Goal: Communication & Community: Answer question/provide support

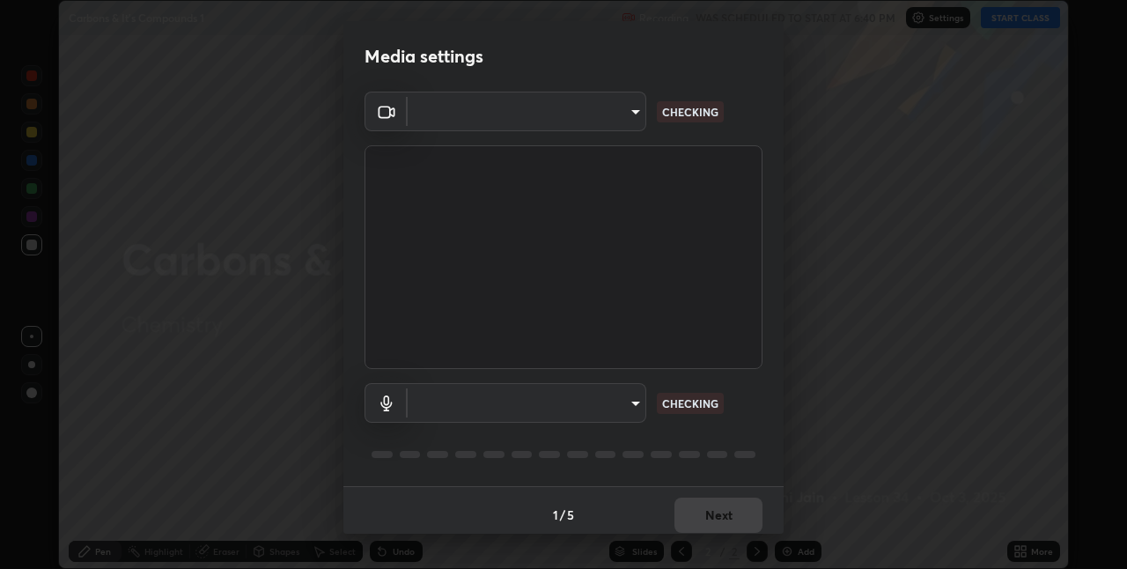
scroll to position [9, 0]
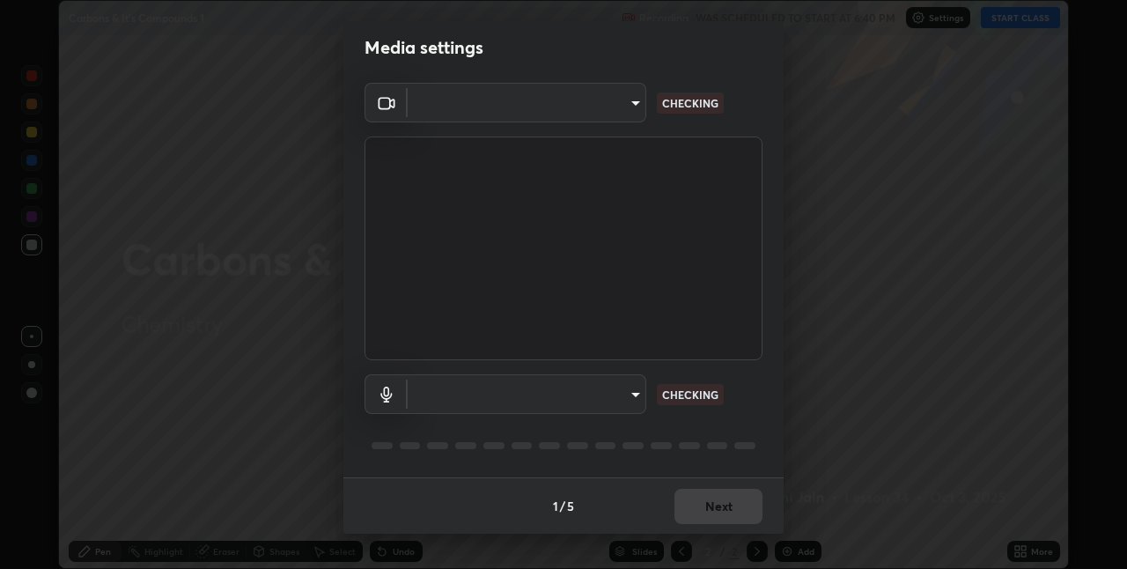
type input "8a437219b1c9d5fef93d1ec40e095ac8837f64dae60836980dab15105ba84f43"
type input "c30702f12a167b862caa82a10420d7d180d3bd9651605c12f0df3e89f55171a2"
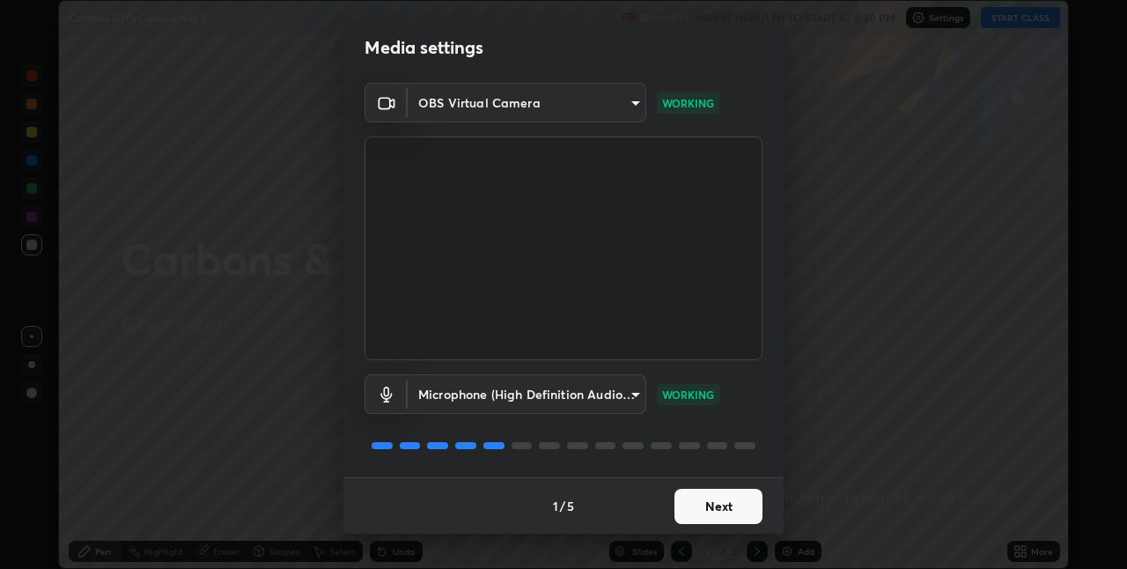
click at [732, 511] on button "Next" at bounding box center [718, 506] width 88 height 35
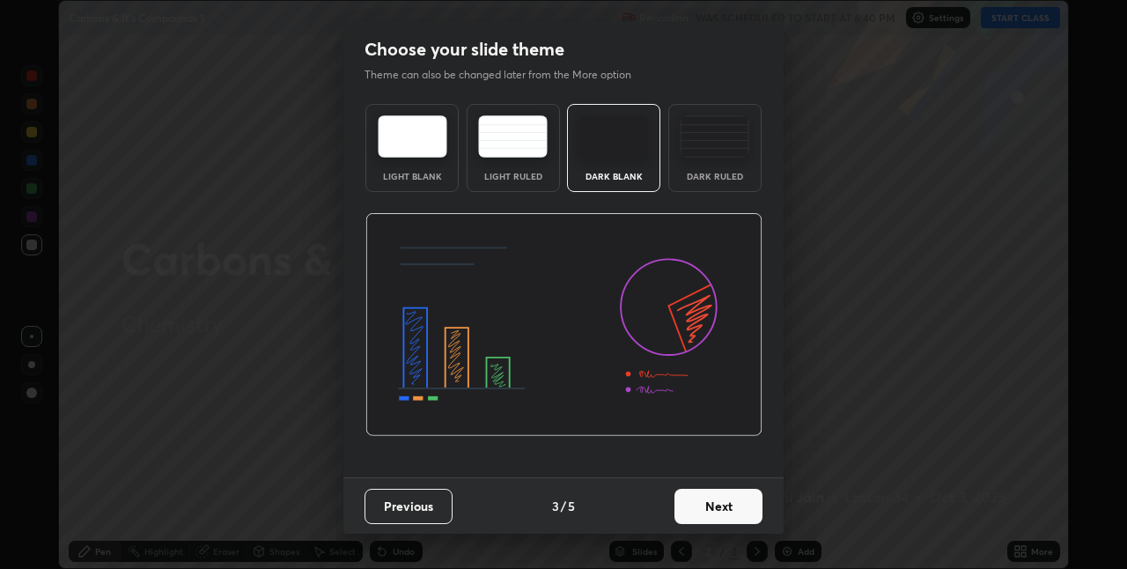
click at [730, 506] on button "Next" at bounding box center [718, 506] width 88 height 35
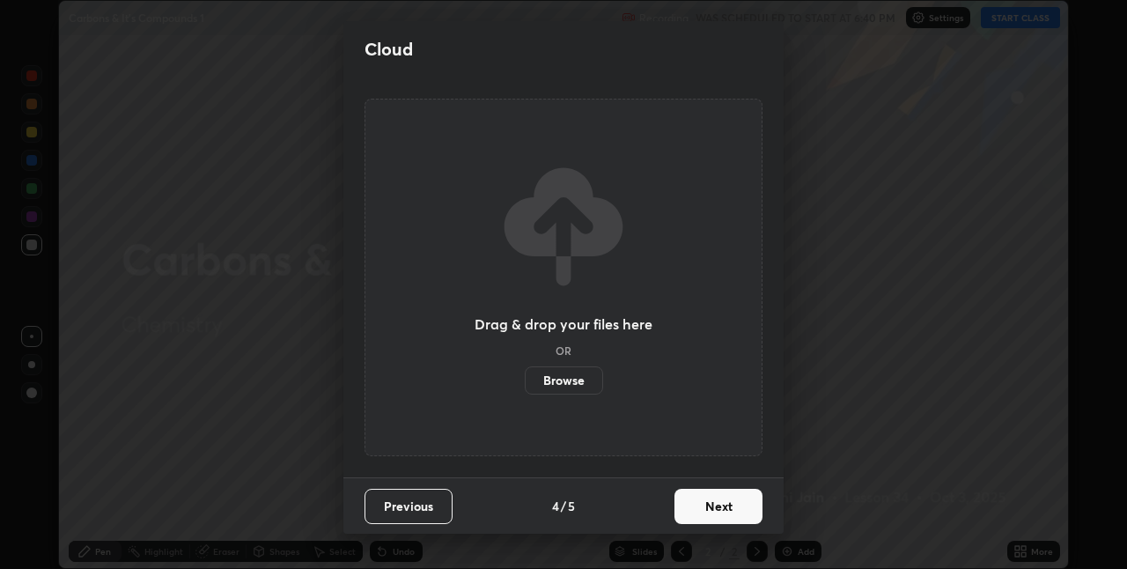
click at [700, 510] on button "Next" at bounding box center [718, 506] width 88 height 35
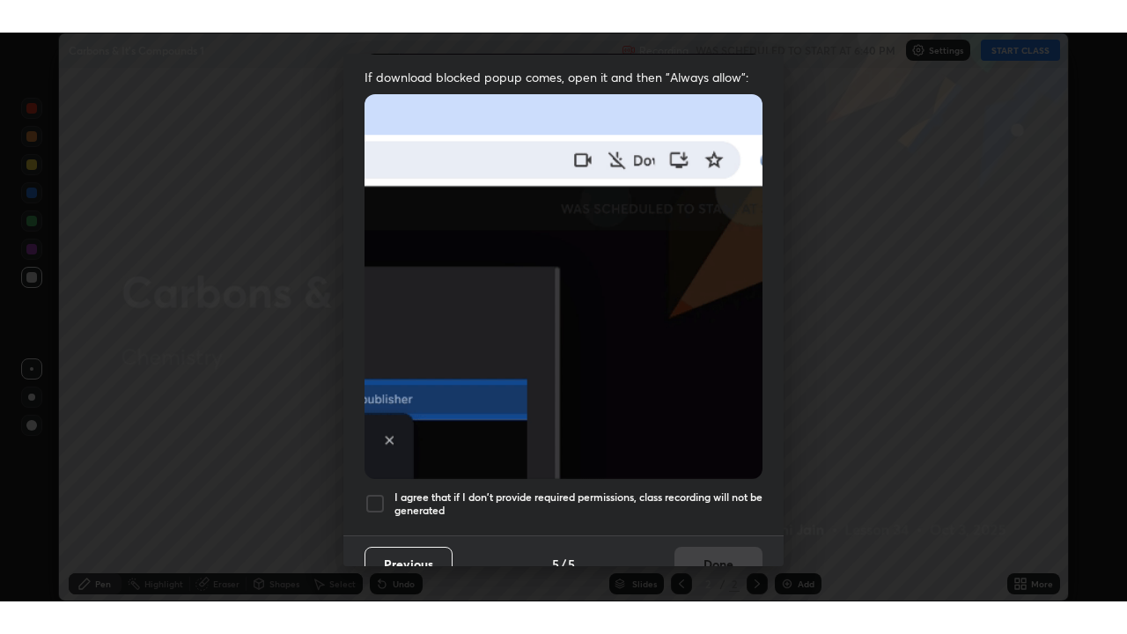
scroll to position [368, 0]
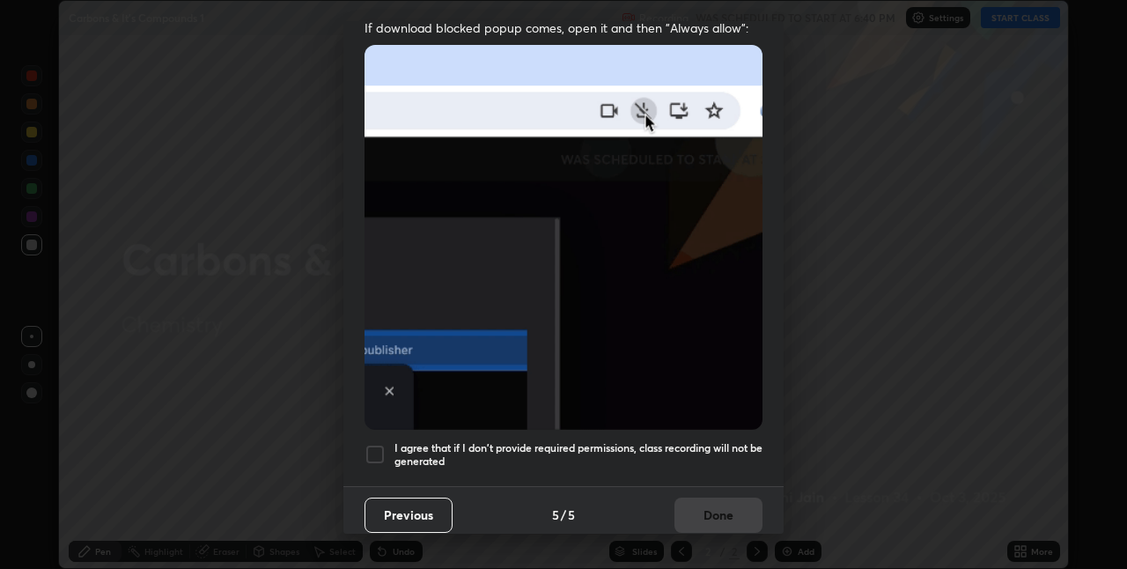
click at [379, 444] on div at bounding box center [374, 454] width 21 height 21
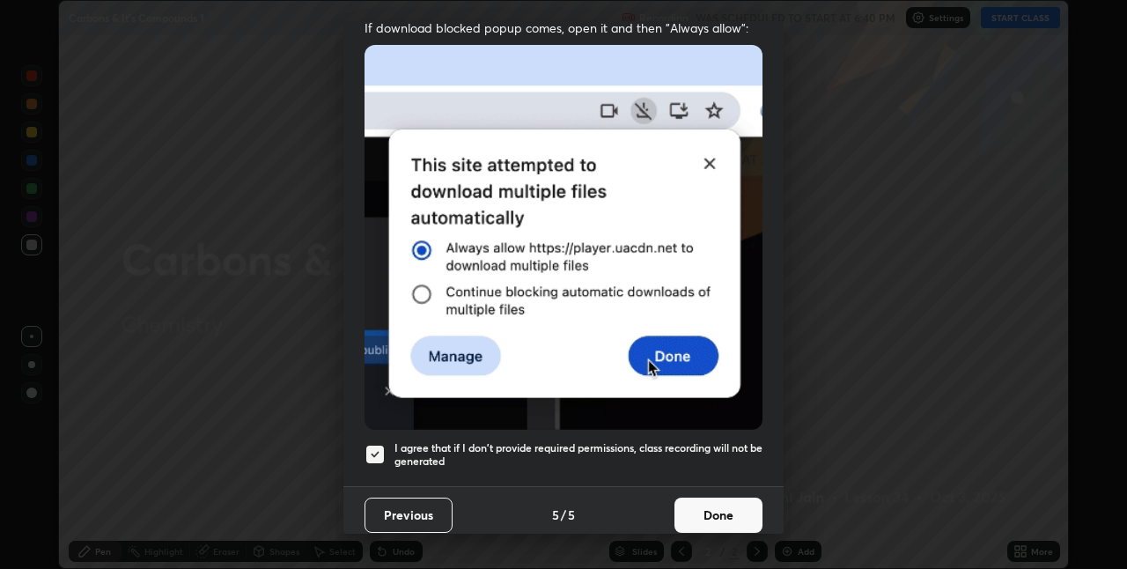
click at [694, 510] on button "Done" at bounding box center [718, 514] width 88 height 35
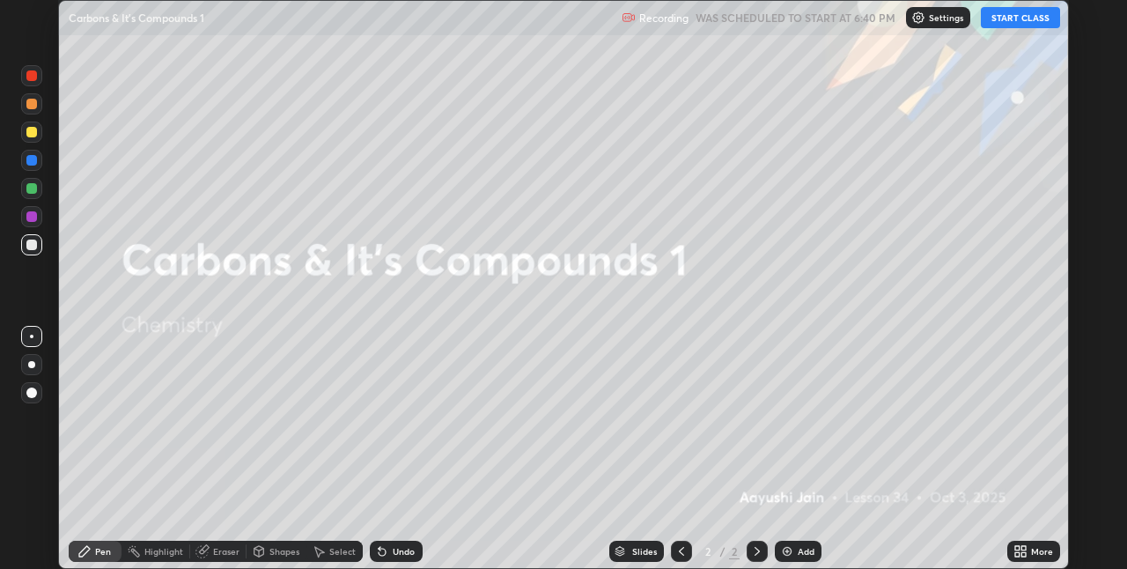
click at [1002, 18] on button "START CLASS" at bounding box center [1020, 17] width 79 height 21
click at [1023, 554] on icon at bounding box center [1023, 554] width 4 height 4
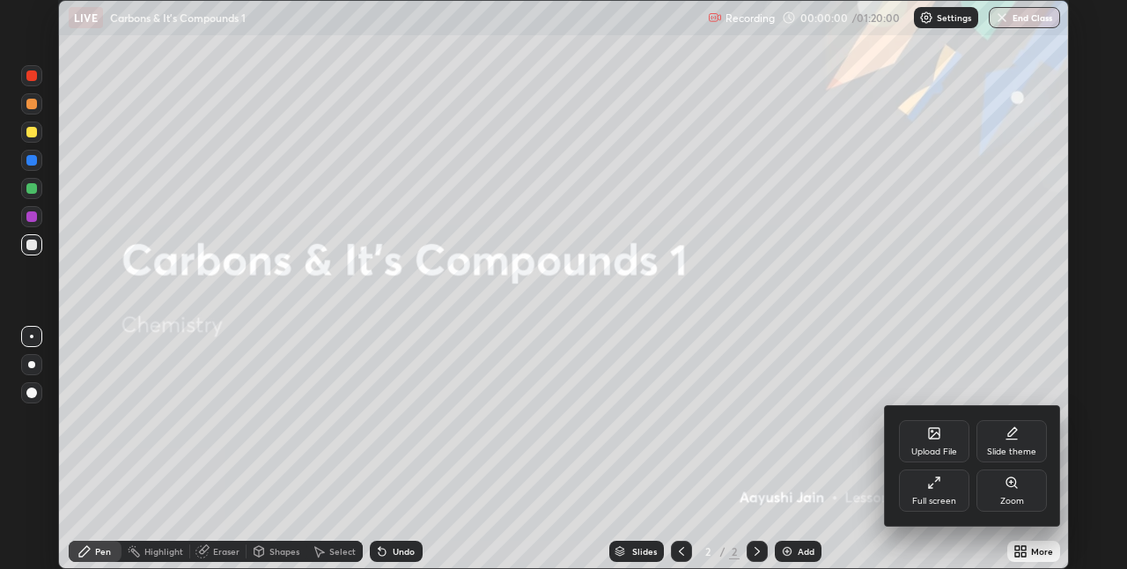
click at [937, 485] on icon at bounding box center [934, 482] width 14 height 14
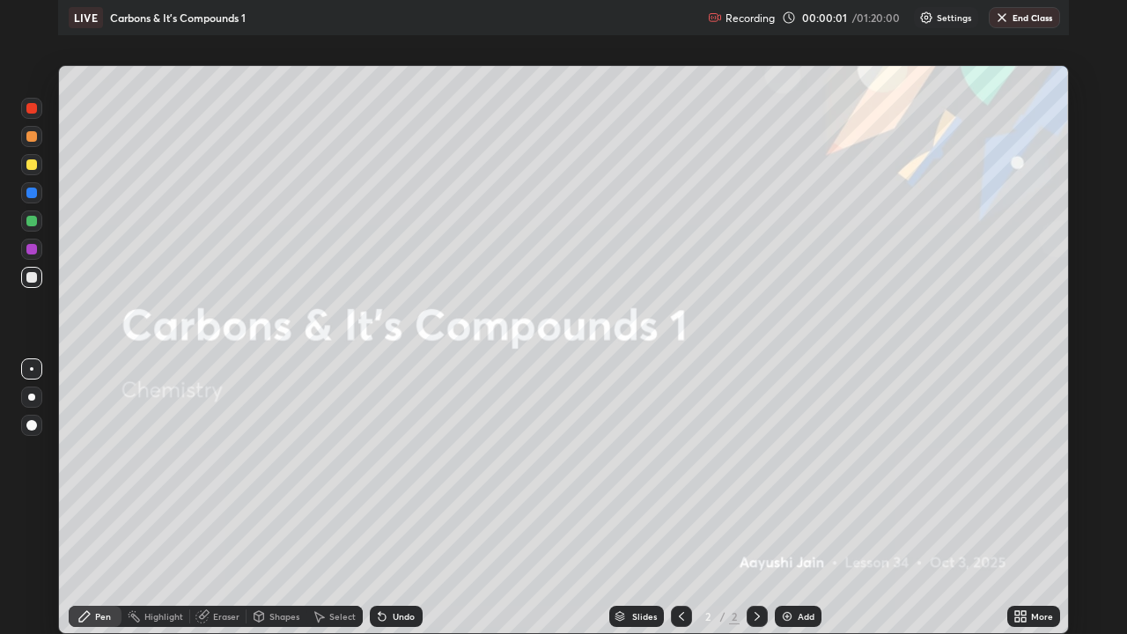
scroll to position [634, 1127]
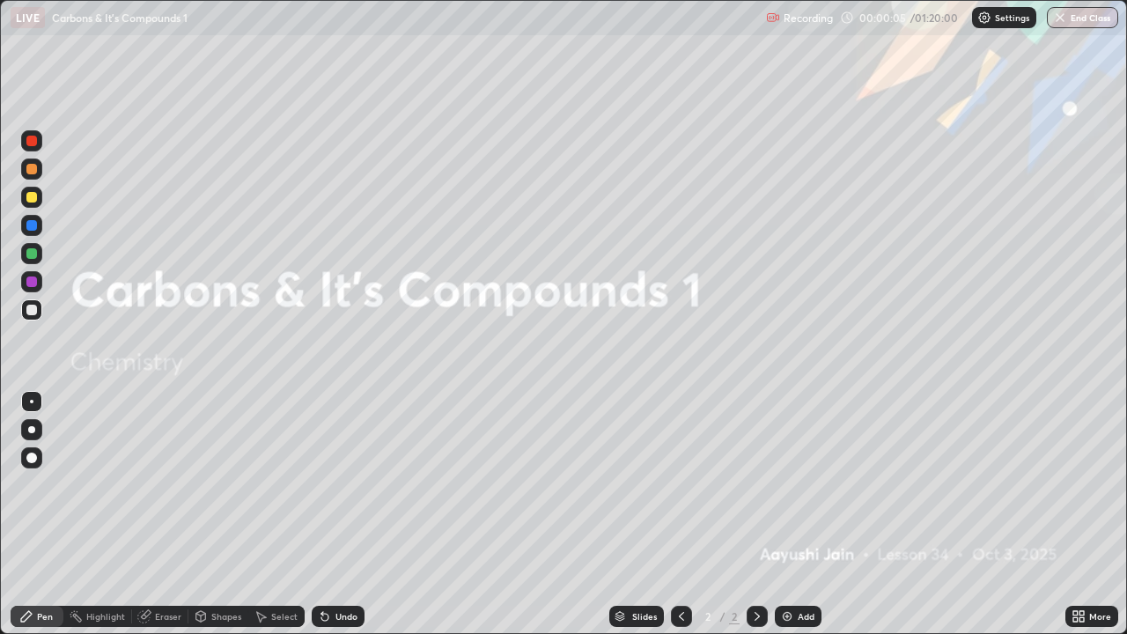
click at [791, 568] on img at bounding box center [787, 616] width 14 height 14
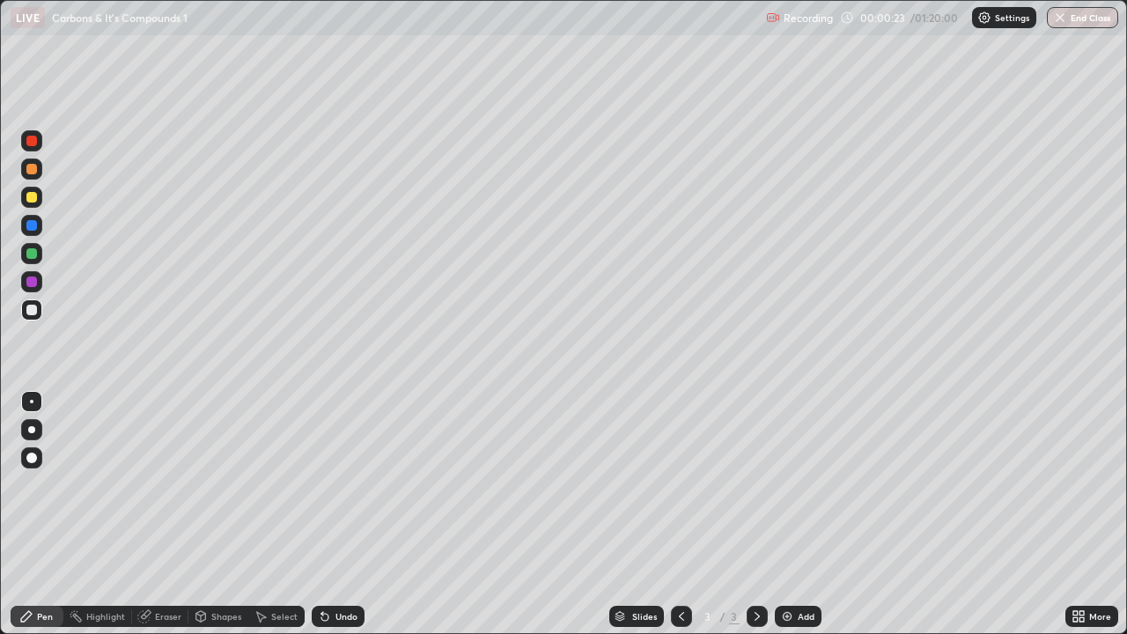
click at [32, 430] on div at bounding box center [31, 429] width 7 height 7
click at [31, 200] on div at bounding box center [31, 197] width 11 height 11
click at [33, 306] on div at bounding box center [31, 310] width 11 height 11
click at [29, 200] on div at bounding box center [31, 197] width 11 height 11
click at [33, 197] on div at bounding box center [31, 197] width 11 height 11
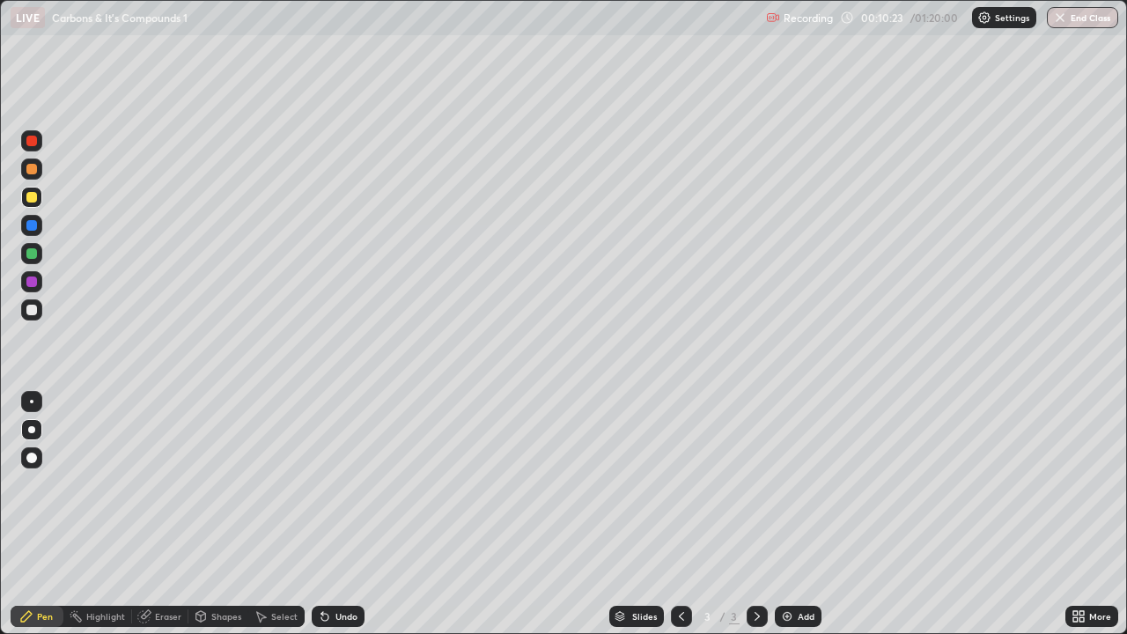
click at [32, 311] on div at bounding box center [31, 310] width 11 height 11
click at [27, 198] on div at bounding box center [31, 197] width 11 height 11
click at [343, 568] on div "Undo" at bounding box center [346, 616] width 22 height 9
click at [342, 568] on div "Undo" at bounding box center [346, 616] width 22 height 9
click at [26, 310] on div at bounding box center [31, 310] width 11 height 11
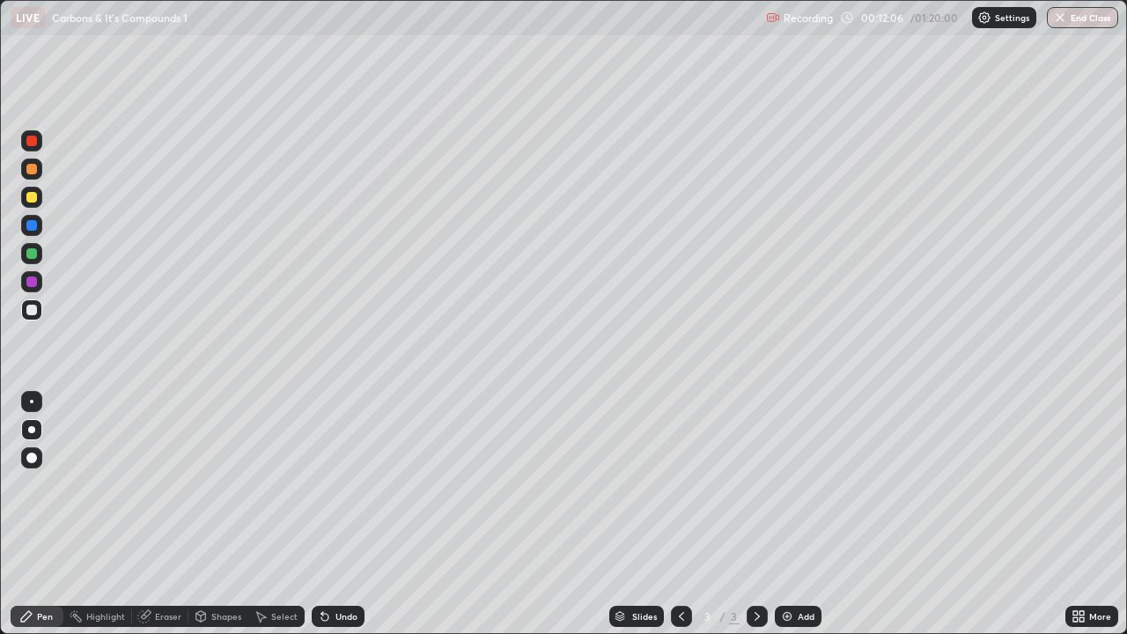
click at [338, 568] on div "Undo" at bounding box center [346, 616] width 22 height 9
click at [335, 568] on div "Undo" at bounding box center [346, 616] width 22 height 9
click at [33, 196] on div at bounding box center [31, 197] width 11 height 11
click at [32, 314] on div at bounding box center [31, 310] width 11 height 11
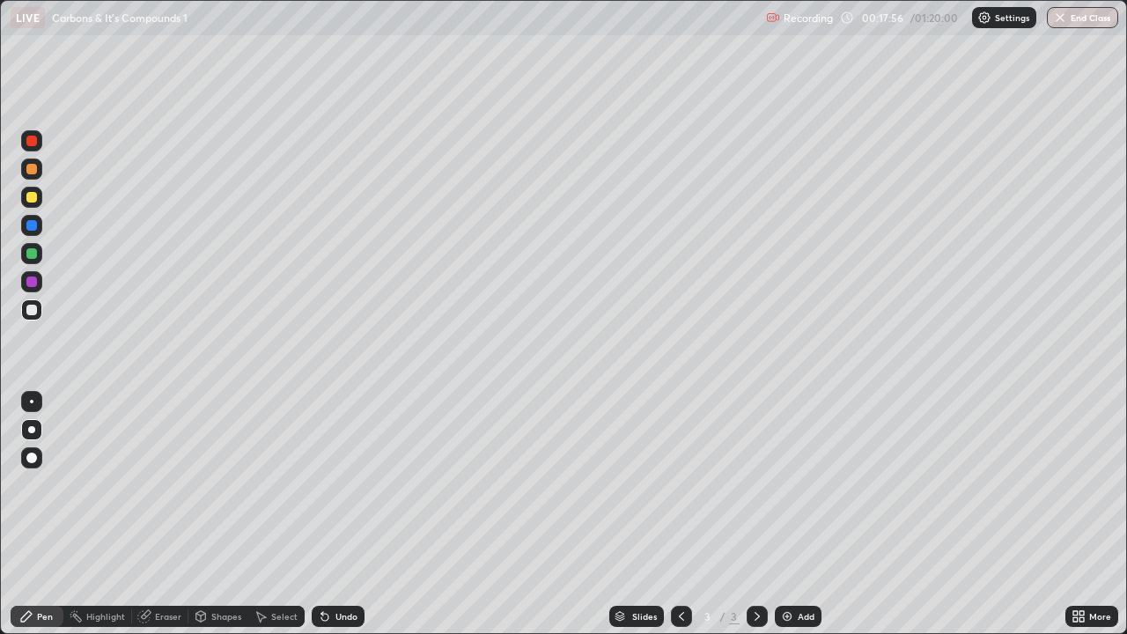
click at [794, 568] on div "Add" at bounding box center [798, 616] width 47 height 21
click at [32, 201] on div at bounding box center [31, 197] width 11 height 11
click at [278, 568] on div "Select" at bounding box center [284, 616] width 26 height 9
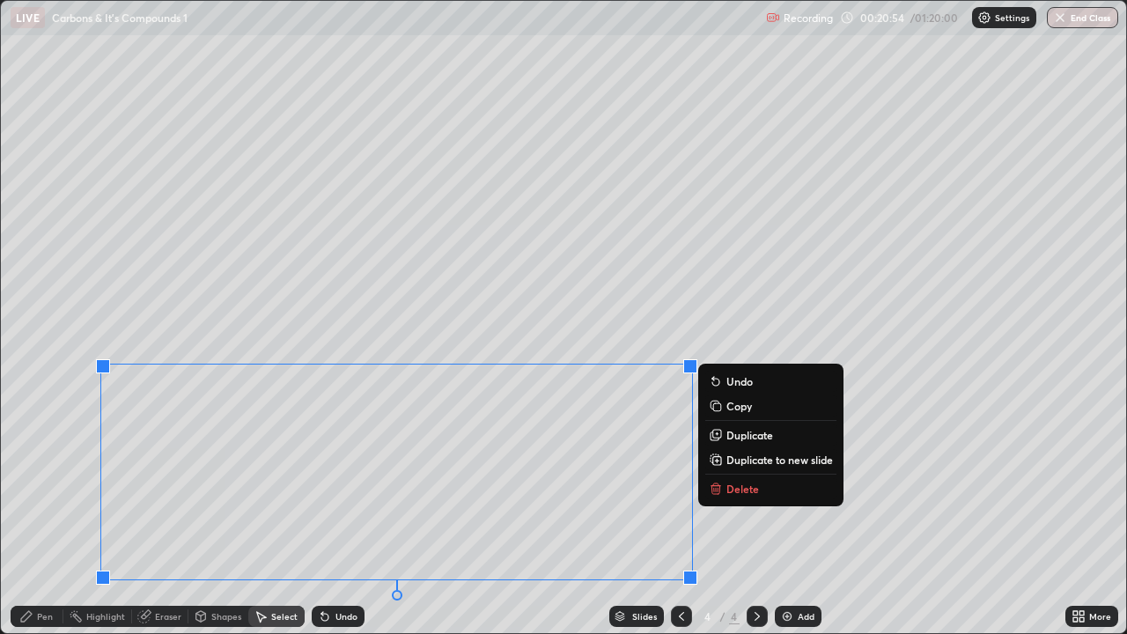
click at [723, 486] on icon at bounding box center [716, 489] width 14 height 14
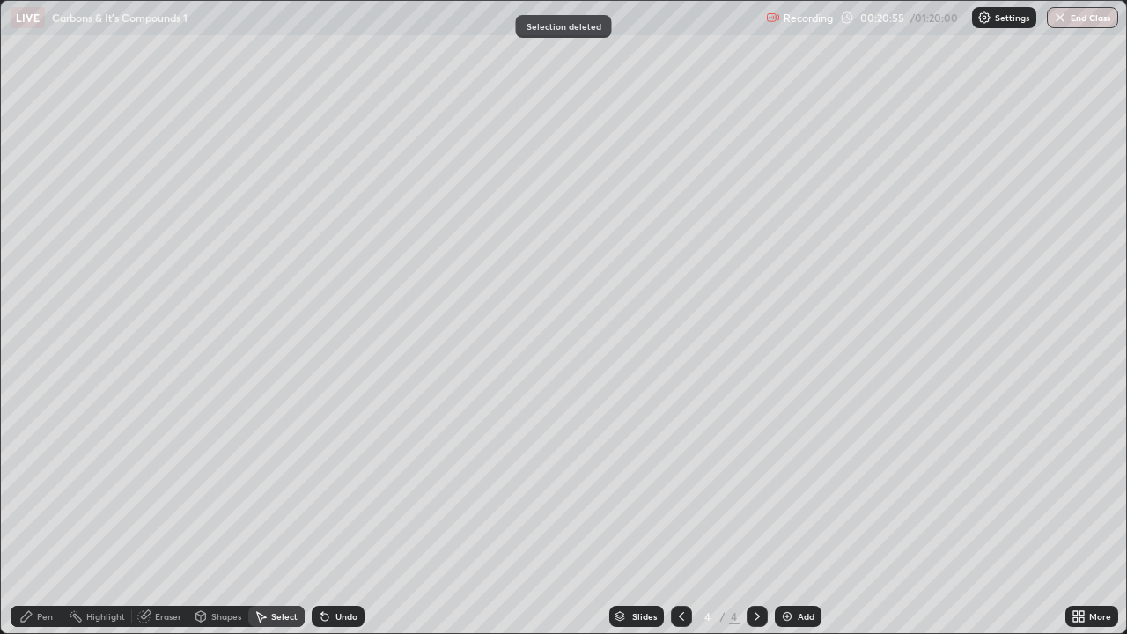
click at [47, 568] on div "Pen" at bounding box center [37, 616] width 53 height 21
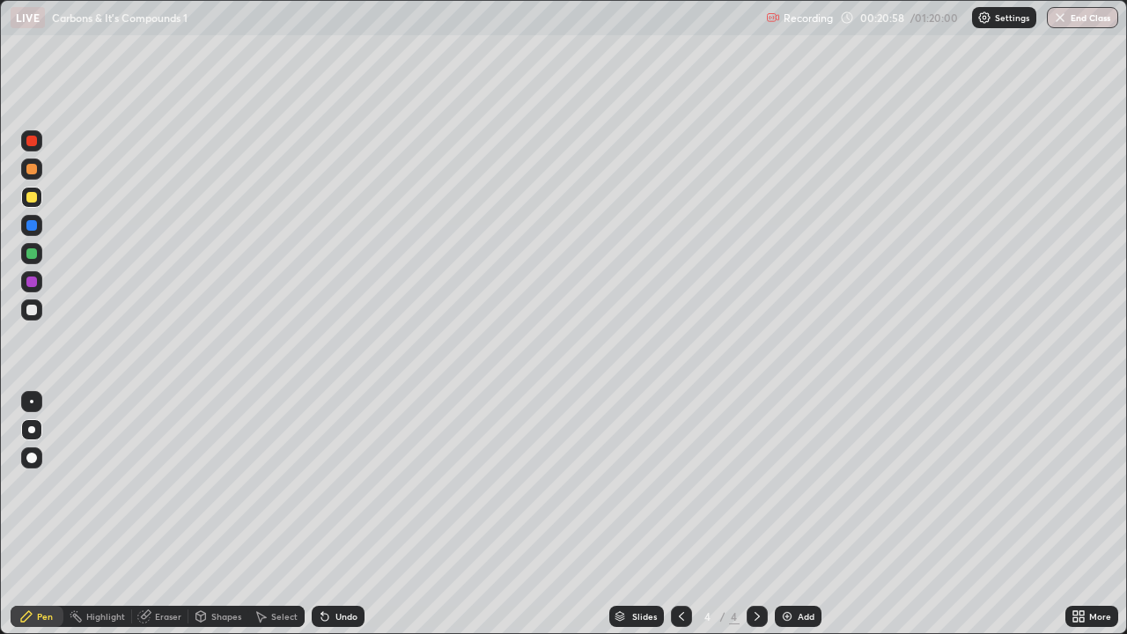
click at [32, 311] on div at bounding box center [31, 310] width 11 height 11
click at [35, 195] on div at bounding box center [31, 197] width 11 height 11
click at [322, 568] on icon at bounding box center [324, 617] width 7 height 7
click at [329, 568] on div "Undo" at bounding box center [338, 616] width 53 height 21
click at [330, 568] on div "Undo" at bounding box center [338, 616] width 53 height 21
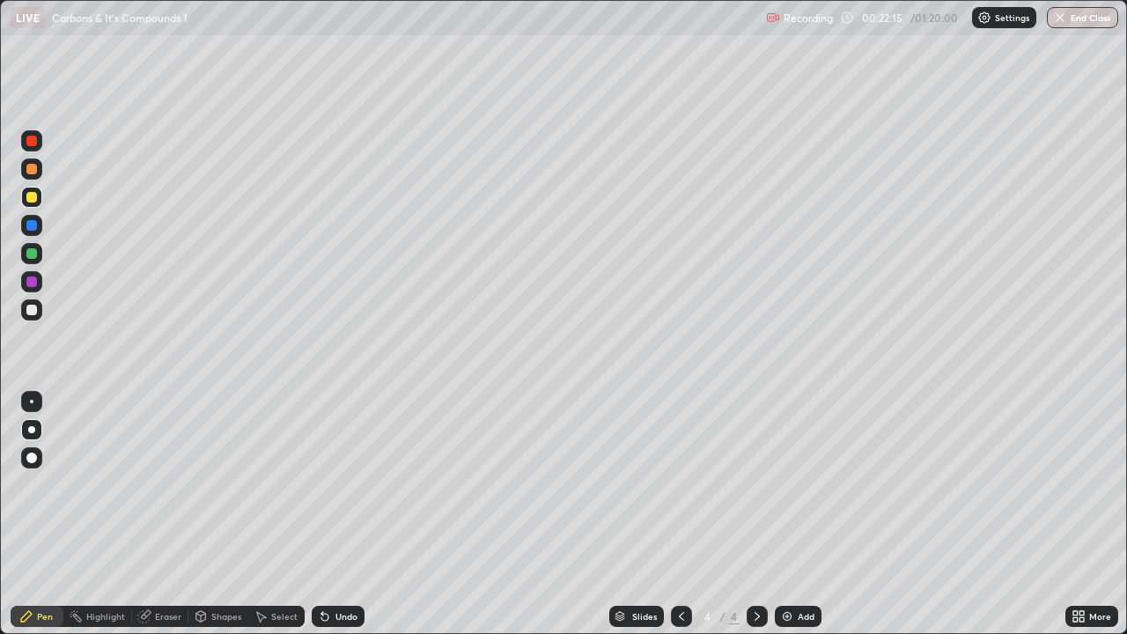
click at [326, 568] on icon at bounding box center [325, 616] width 14 height 14
click at [30, 305] on div at bounding box center [31, 310] width 11 height 11
click at [336, 568] on div "Undo" at bounding box center [346, 616] width 22 height 9
click at [787, 568] on div "Add" at bounding box center [798, 616] width 47 height 21
click at [39, 199] on div at bounding box center [31, 197] width 21 height 21
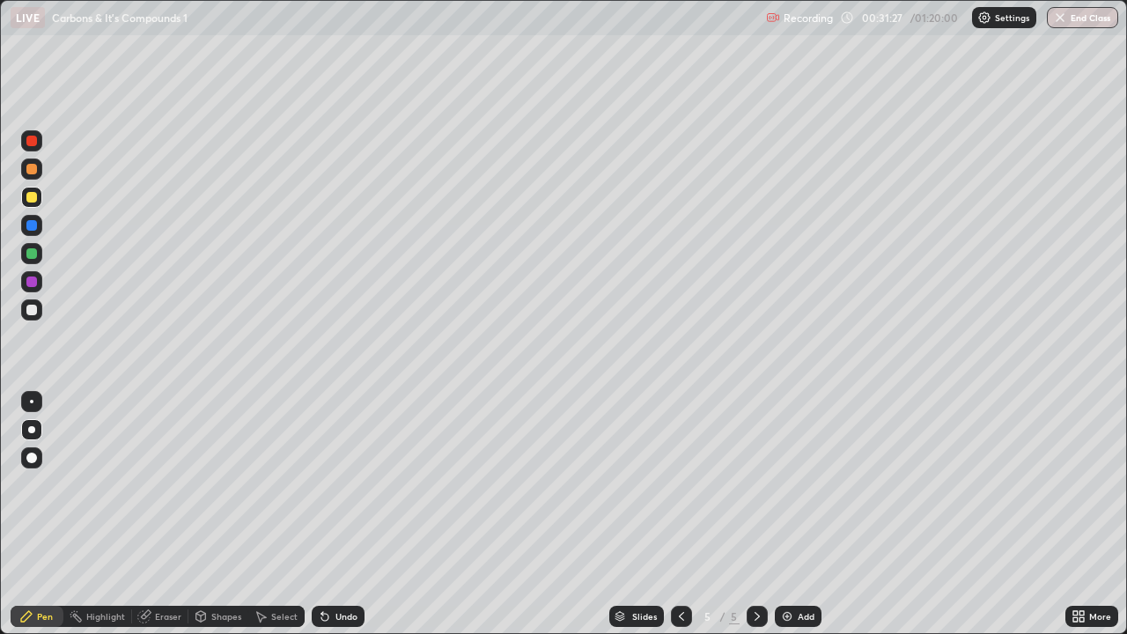
click at [336, 568] on div "Undo" at bounding box center [346, 616] width 22 height 9
click at [331, 568] on div "Undo" at bounding box center [338, 616] width 53 height 21
click at [338, 568] on div "Undo" at bounding box center [346, 616] width 22 height 9
click at [31, 305] on div at bounding box center [31, 310] width 11 height 11
click at [808, 568] on div "Add" at bounding box center [806, 616] width 17 height 9
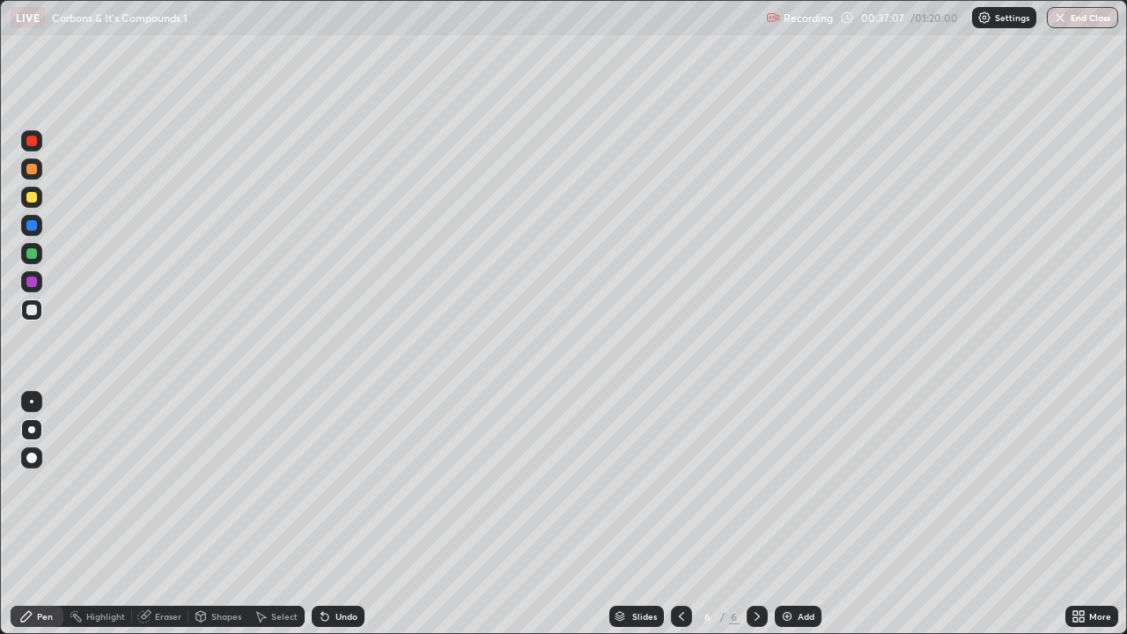
click at [32, 198] on div at bounding box center [31, 197] width 11 height 11
click at [28, 313] on div at bounding box center [31, 310] width 11 height 11
click at [335, 568] on div "Undo" at bounding box center [346, 616] width 22 height 9
click at [339, 568] on div "Undo" at bounding box center [346, 616] width 22 height 9
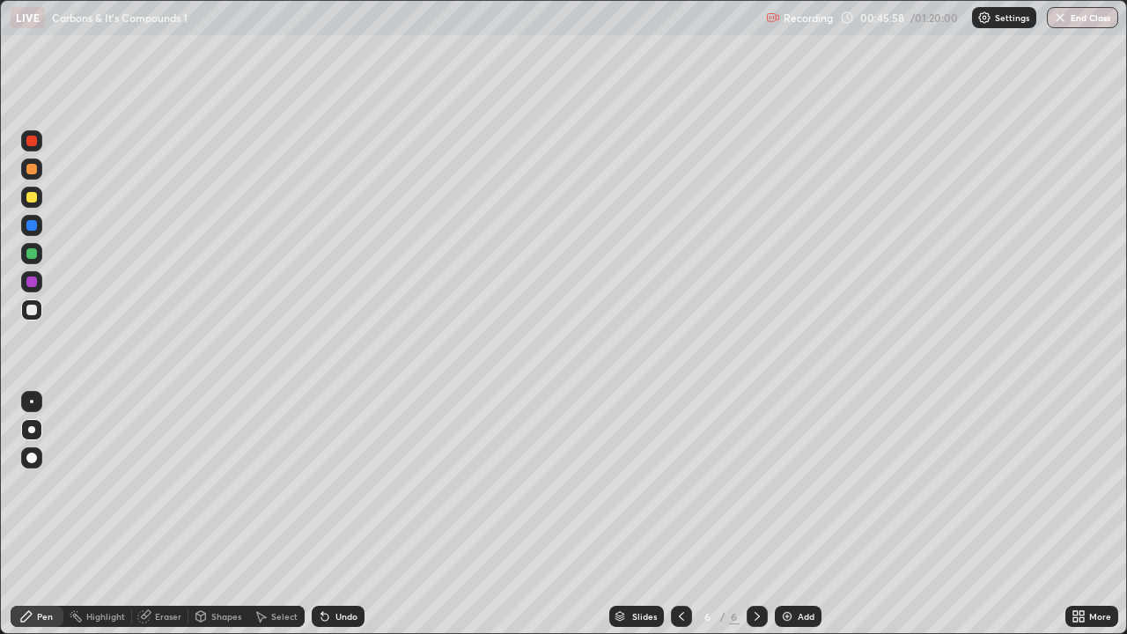
click at [789, 568] on img at bounding box center [787, 616] width 14 height 14
click at [36, 196] on div at bounding box center [31, 197] width 11 height 11
click at [33, 310] on div at bounding box center [31, 310] width 11 height 11
click at [338, 568] on div "Undo" at bounding box center [346, 616] width 22 height 9
click at [333, 568] on div "Undo" at bounding box center [338, 616] width 53 height 21
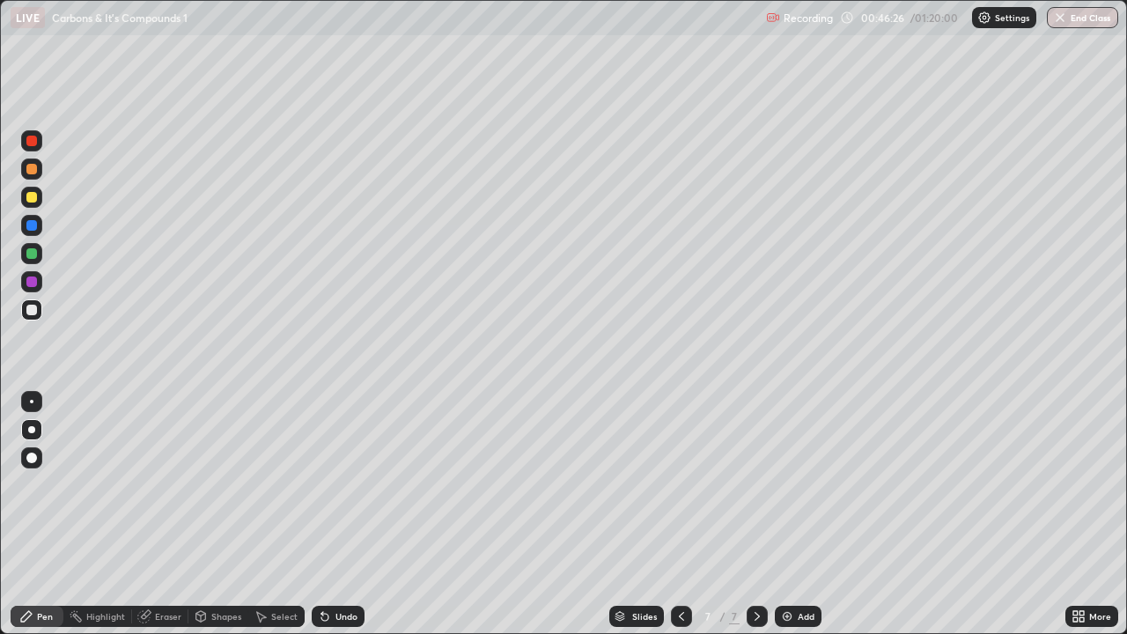
click at [162, 568] on div "Eraser" at bounding box center [168, 616] width 26 height 9
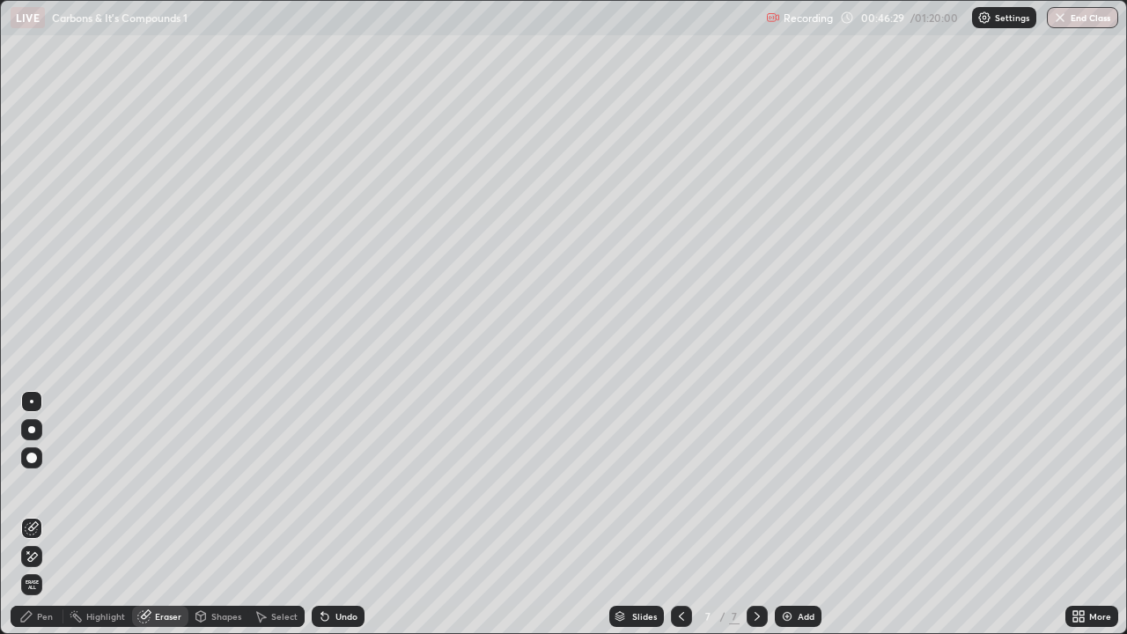
click at [55, 568] on div "Pen" at bounding box center [37, 616] width 53 height 21
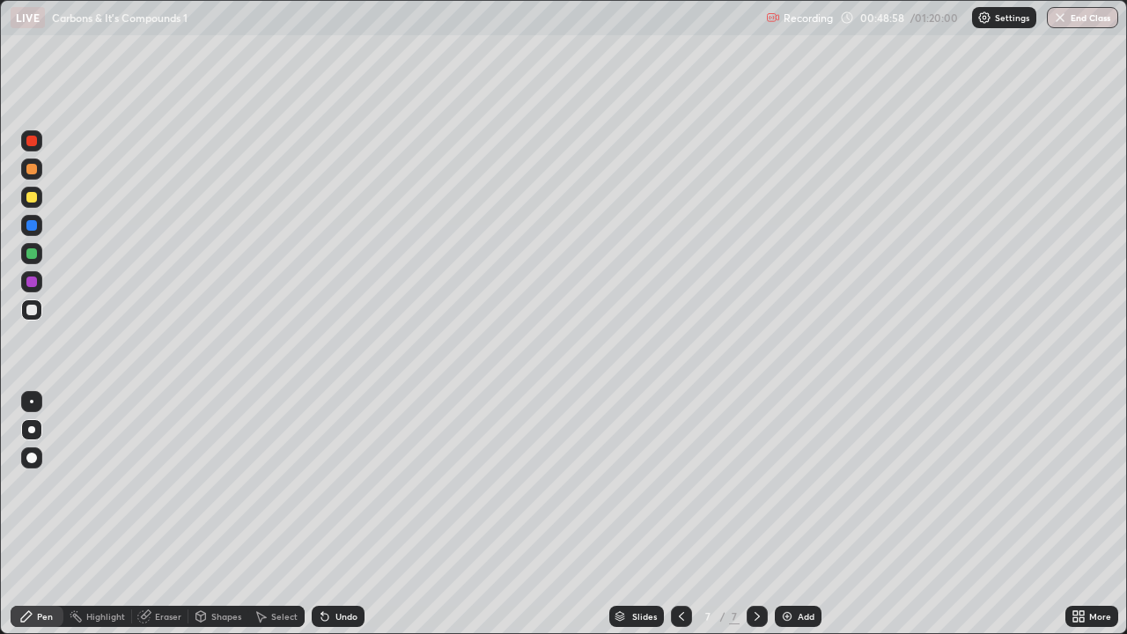
click at [339, 568] on div "Undo" at bounding box center [346, 616] width 22 height 9
click at [340, 568] on div "Undo" at bounding box center [346, 616] width 22 height 9
click at [341, 568] on div "Undo" at bounding box center [338, 616] width 53 height 21
click at [793, 568] on div "Add" at bounding box center [798, 616] width 47 height 21
click at [33, 200] on div at bounding box center [31, 197] width 11 height 11
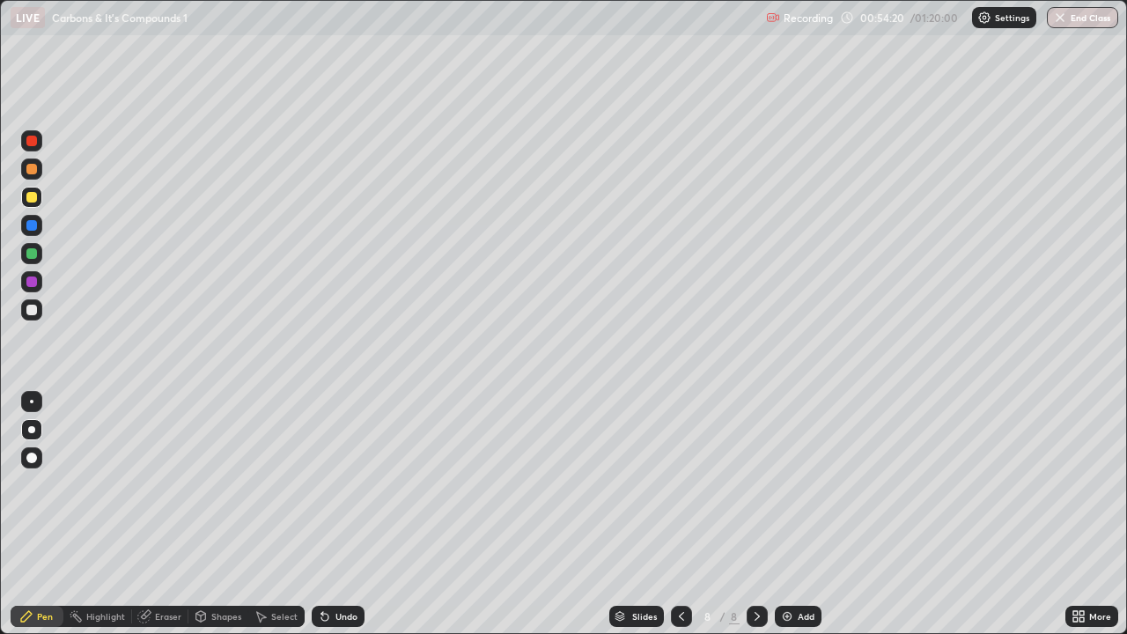
click at [36, 309] on div at bounding box center [31, 310] width 11 height 11
click at [30, 229] on div at bounding box center [31, 225] width 11 height 11
click at [162, 568] on div "Eraser" at bounding box center [168, 616] width 26 height 9
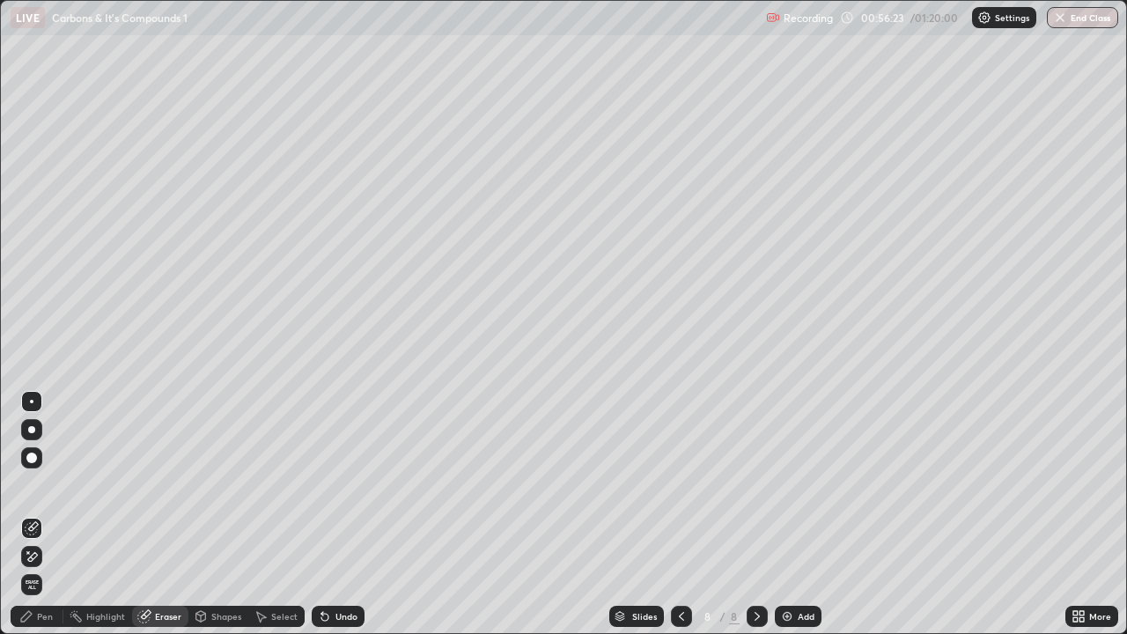
click at [43, 568] on div "Pen" at bounding box center [37, 616] width 53 height 21
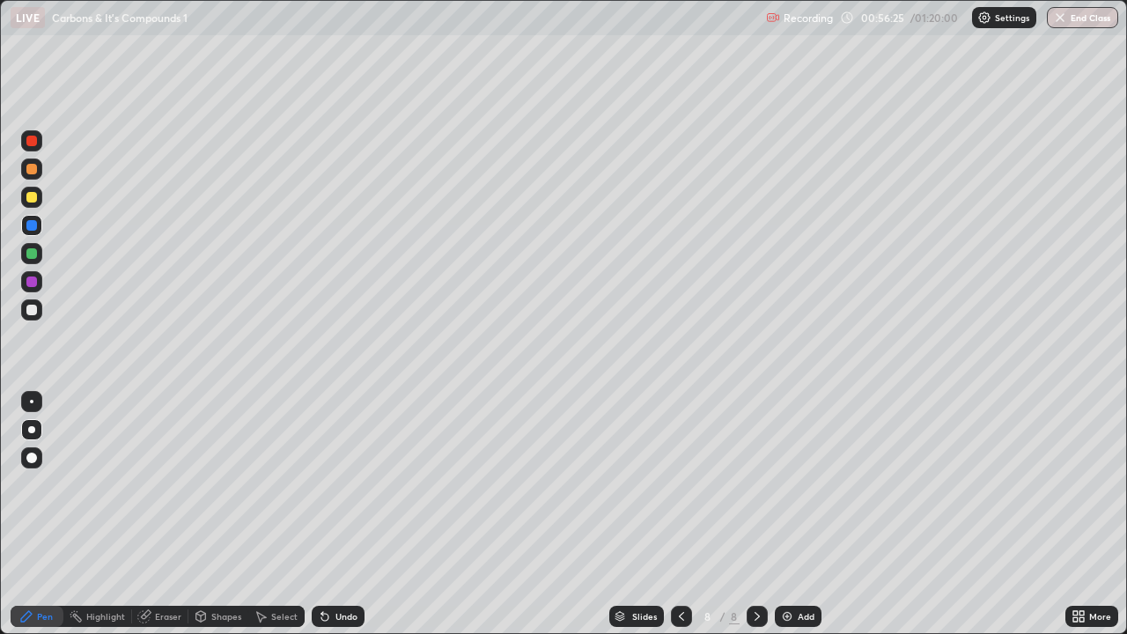
click at [33, 310] on div at bounding box center [31, 310] width 11 height 11
click at [31, 199] on div at bounding box center [31, 197] width 11 height 11
click at [41, 311] on div at bounding box center [31, 309] width 21 height 21
click at [32, 195] on div at bounding box center [31, 197] width 11 height 11
click at [807, 568] on div "Add" at bounding box center [806, 616] width 17 height 9
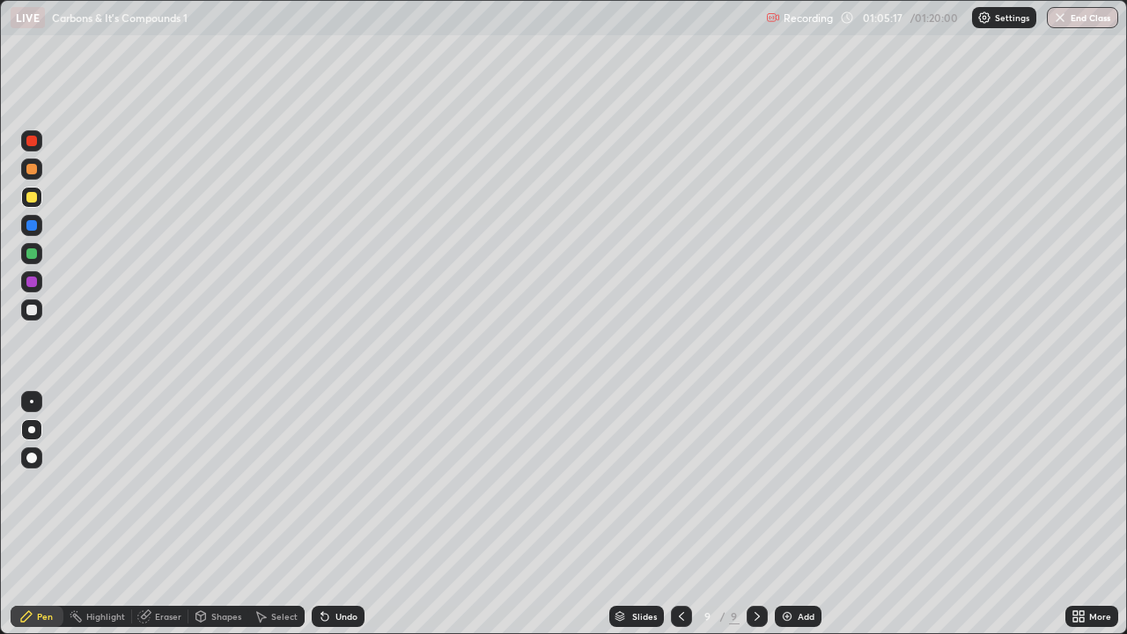
click at [34, 309] on div at bounding box center [31, 310] width 11 height 11
click at [336, 568] on div "Undo" at bounding box center [346, 616] width 22 height 9
click at [338, 568] on div "Undo" at bounding box center [346, 616] width 22 height 9
click at [347, 568] on div "Undo" at bounding box center [346, 616] width 22 height 9
click at [806, 568] on div "Add" at bounding box center [806, 616] width 17 height 9
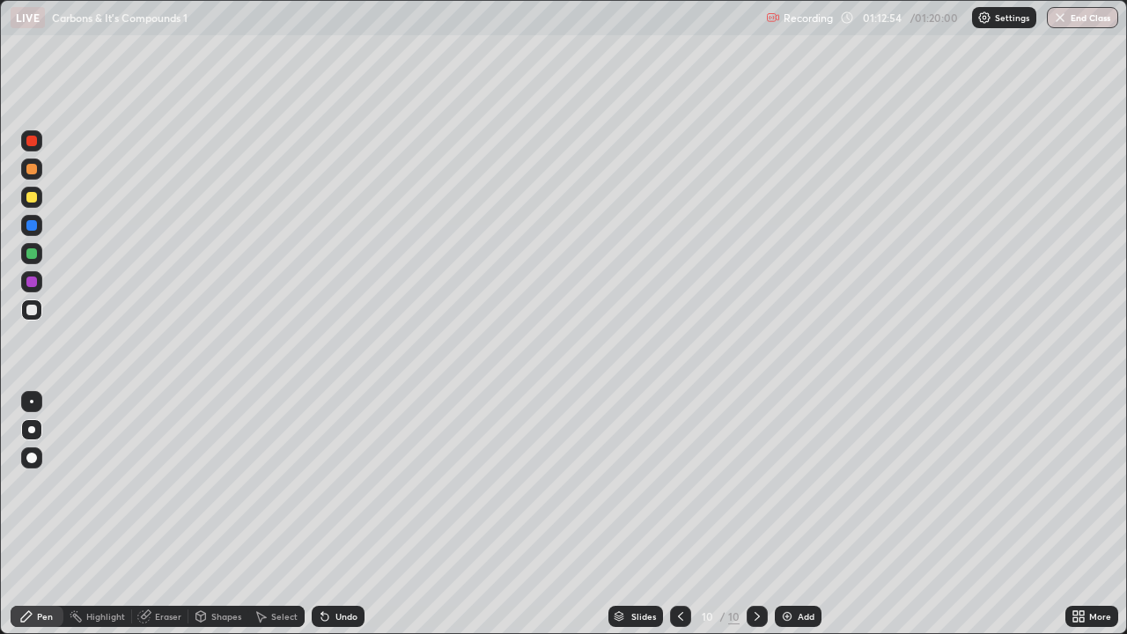
click at [31, 195] on div at bounding box center [31, 197] width 11 height 11
click at [340, 568] on div "Undo" at bounding box center [346, 616] width 22 height 9
click at [336, 568] on div "Undo" at bounding box center [346, 616] width 22 height 9
click at [32, 311] on div at bounding box center [31, 310] width 11 height 11
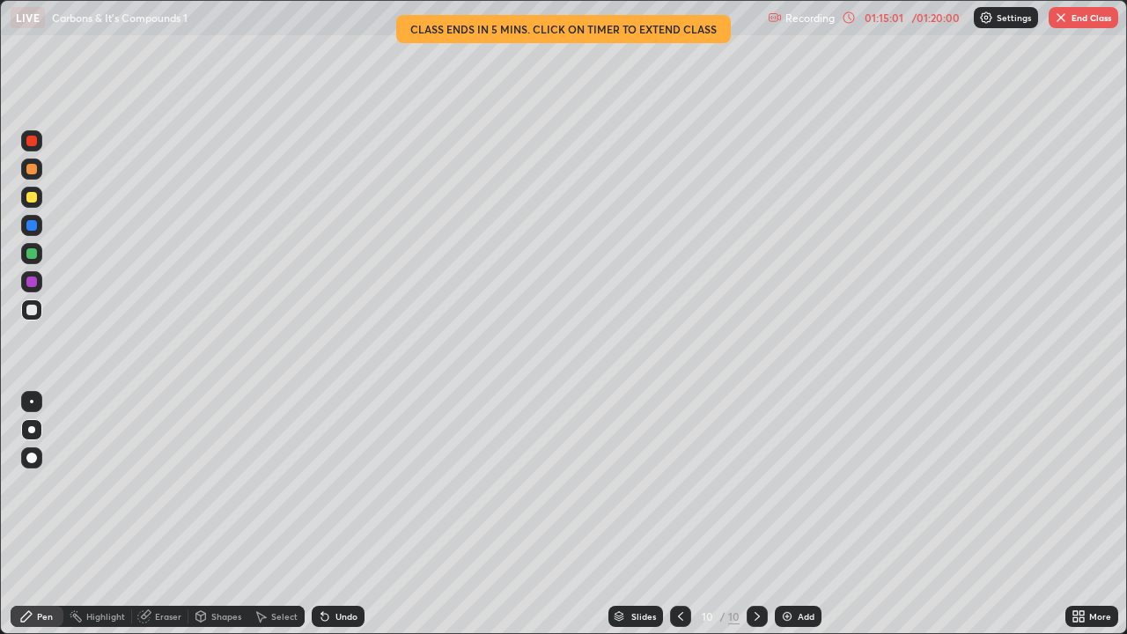
click at [228, 568] on div "Shapes" at bounding box center [226, 616] width 30 height 9
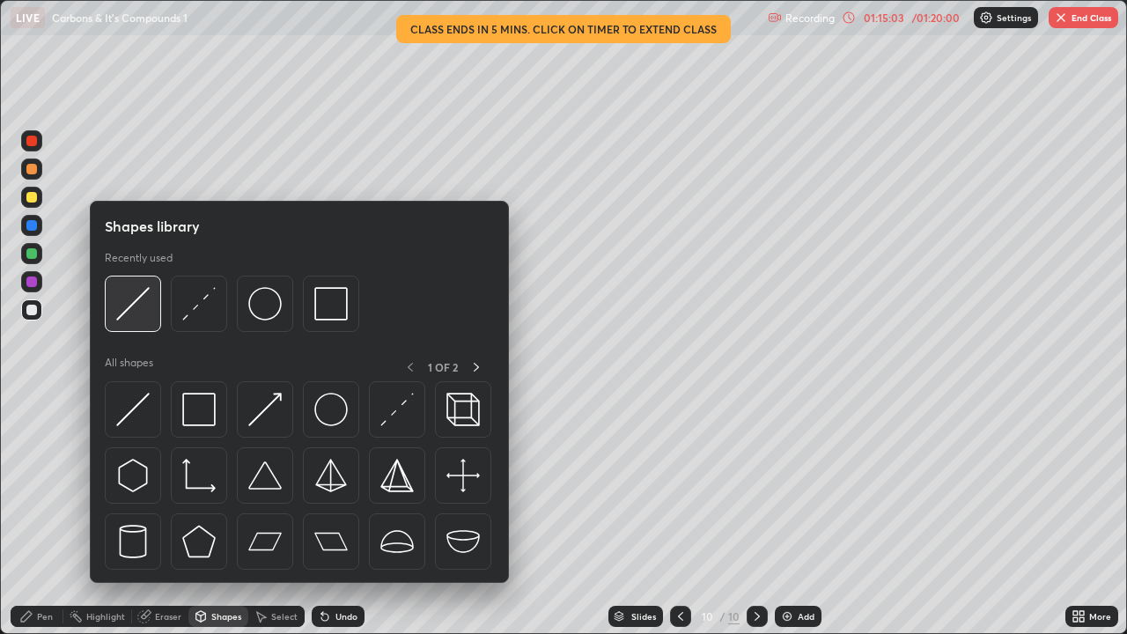
click at [156, 307] on div at bounding box center [133, 304] width 56 height 56
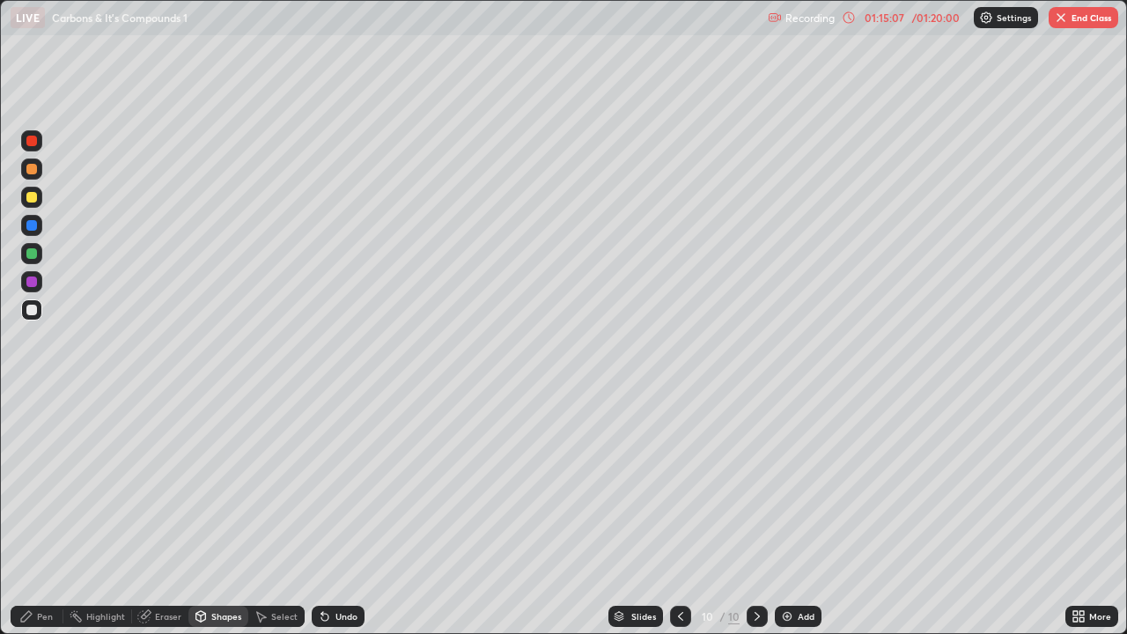
click at [47, 568] on div "Pen" at bounding box center [45, 616] width 16 height 9
click at [173, 568] on div "Eraser" at bounding box center [168, 616] width 26 height 9
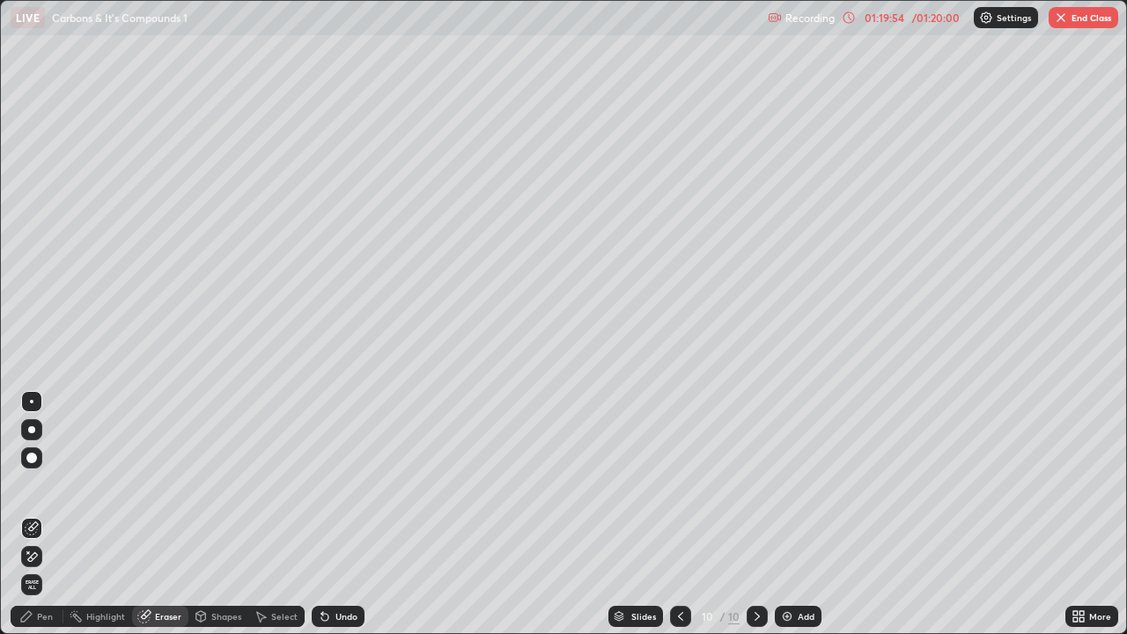
click at [55, 568] on div "Pen" at bounding box center [37, 616] width 53 height 21
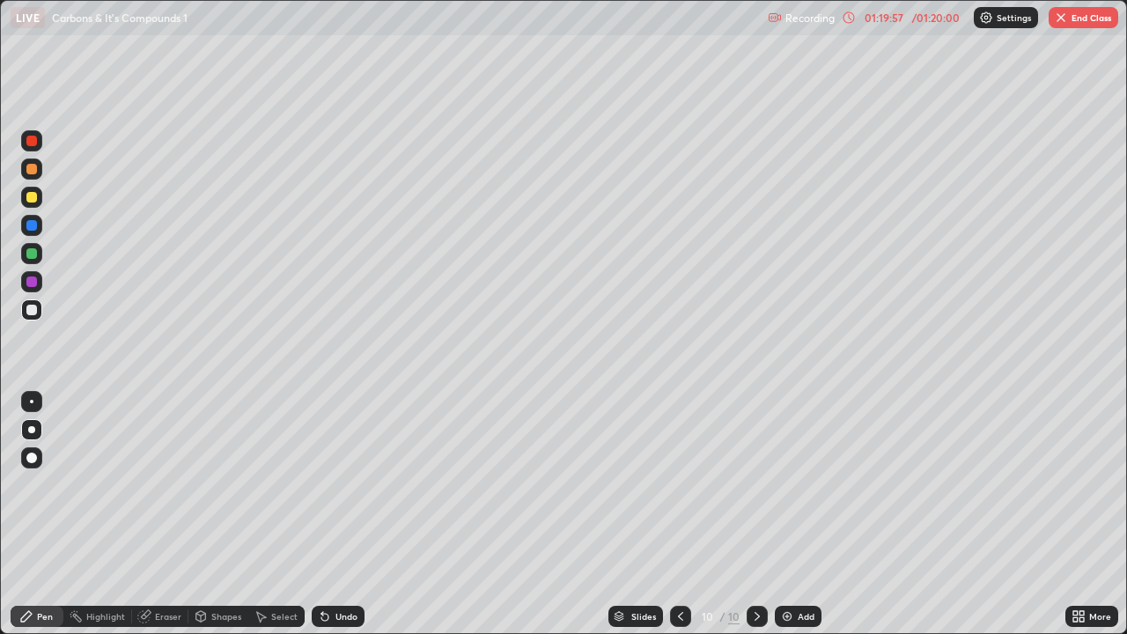
click at [31, 198] on div at bounding box center [31, 197] width 11 height 11
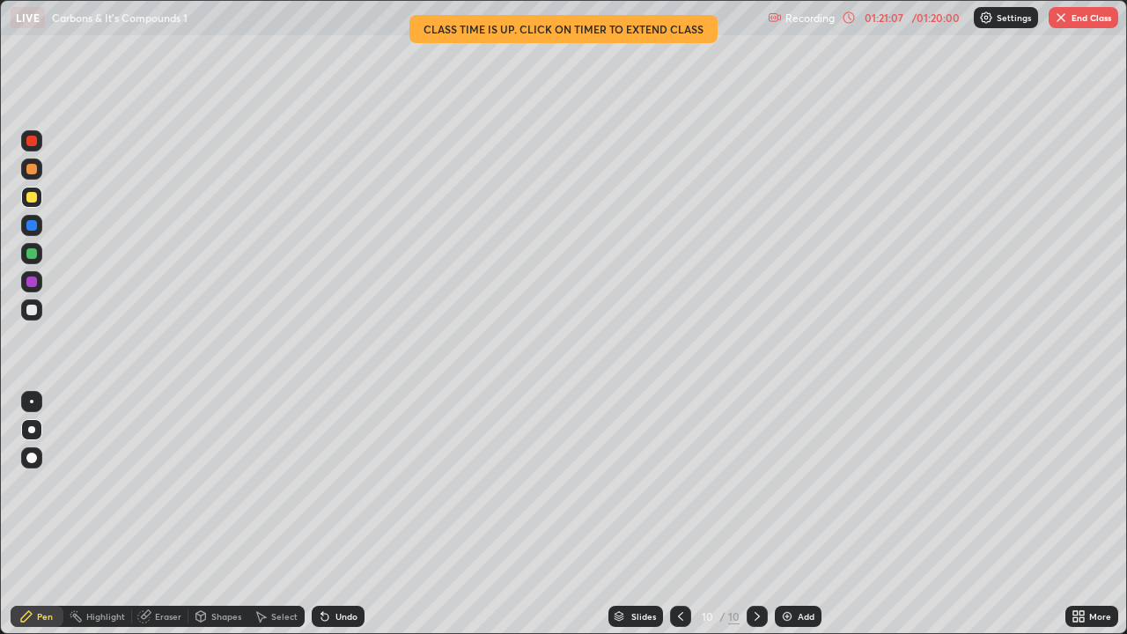
click at [1070, 17] on button "End Class" at bounding box center [1084, 17] width 70 height 21
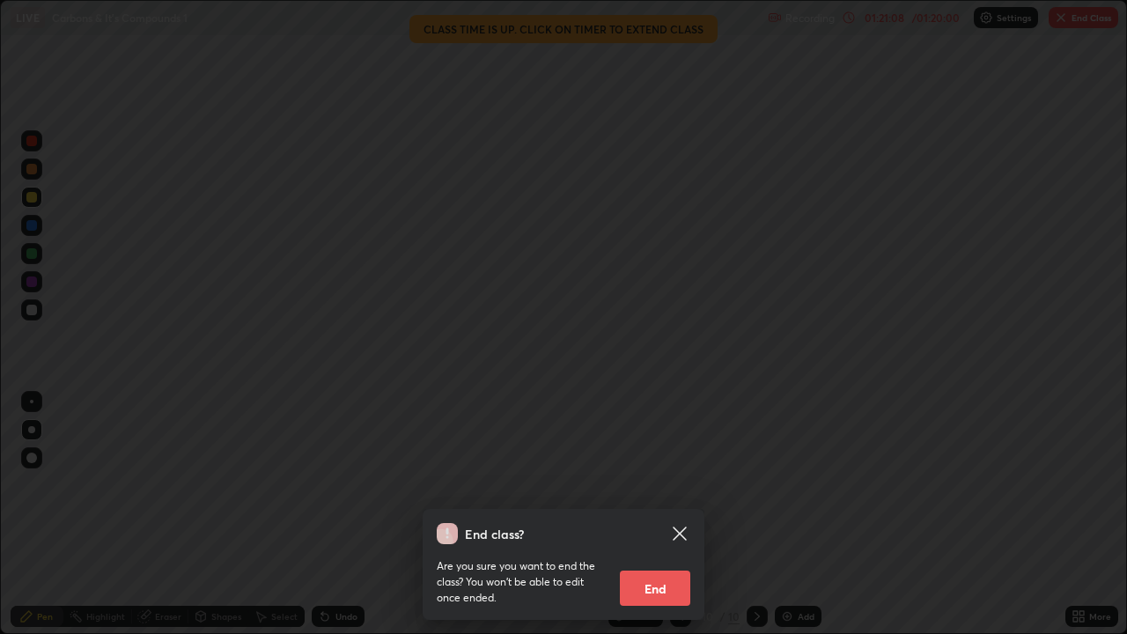
click at [668, 568] on button "End" at bounding box center [655, 587] width 70 height 35
